Goal: Task Accomplishment & Management: Manage account settings

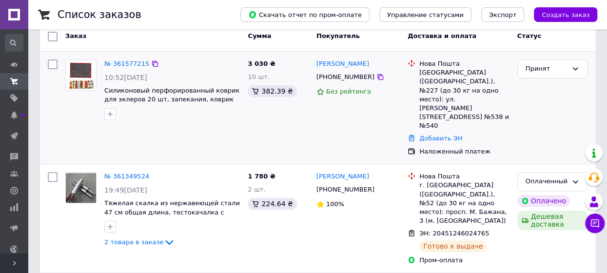
scroll to position [146, 0]
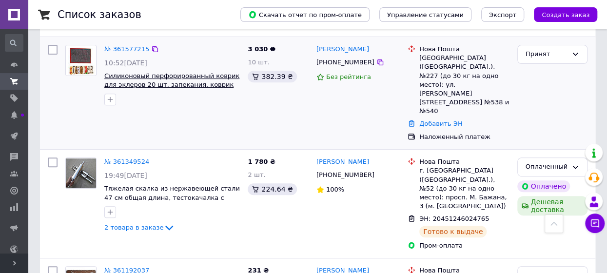
click at [160, 75] on span "Силиконовый перфорированный коврик для эклеров 20 шт, запекания, коврик кондите…" at bounding box center [171, 84] width 135 height 25
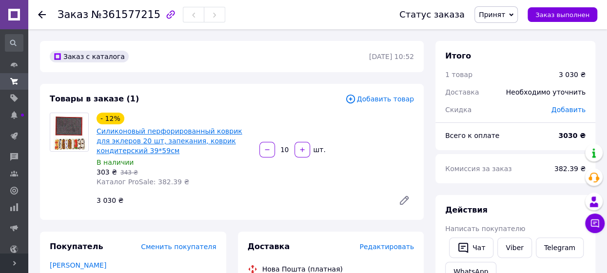
click at [149, 133] on link "Силиконовый перфорированный коврик для эклеров 20 шт, запекания, коврик кондите…" at bounding box center [169, 140] width 146 height 27
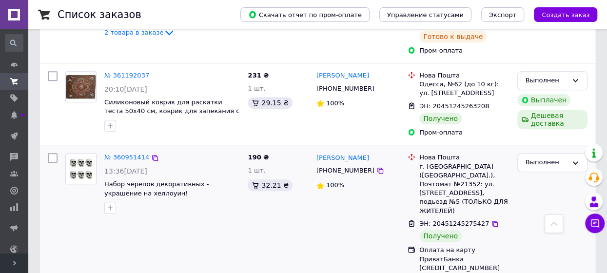
scroll to position [195, 0]
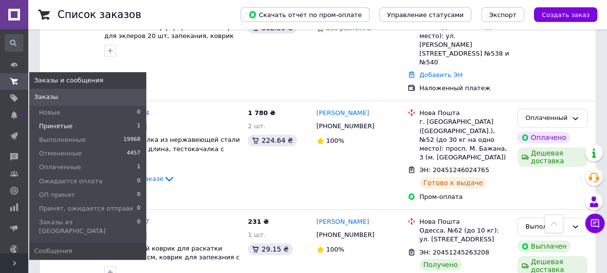
click at [52, 129] on span "Принятые" at bounding box center [56, 126] width 34 height 9
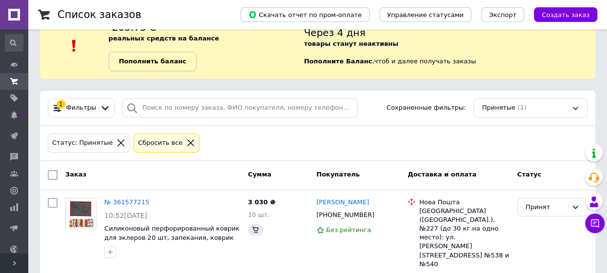
scroll to position [41, 0]
